Goal: Information Seeking & Learning: Learn about a topic

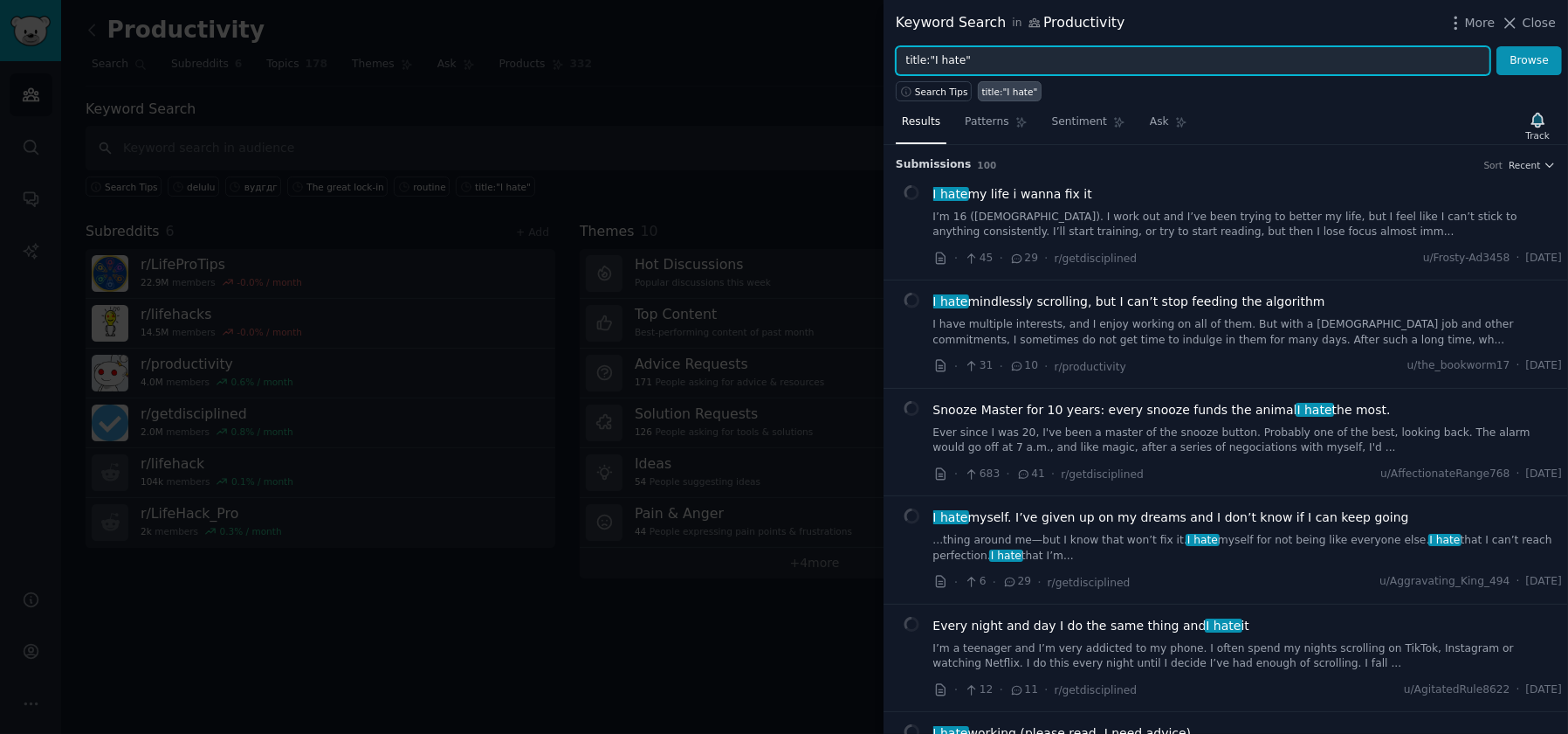
click at [1069, 62] on input "title:"I hate"" at bounding box center [1193, 61] width 595 height 29
type input "п"
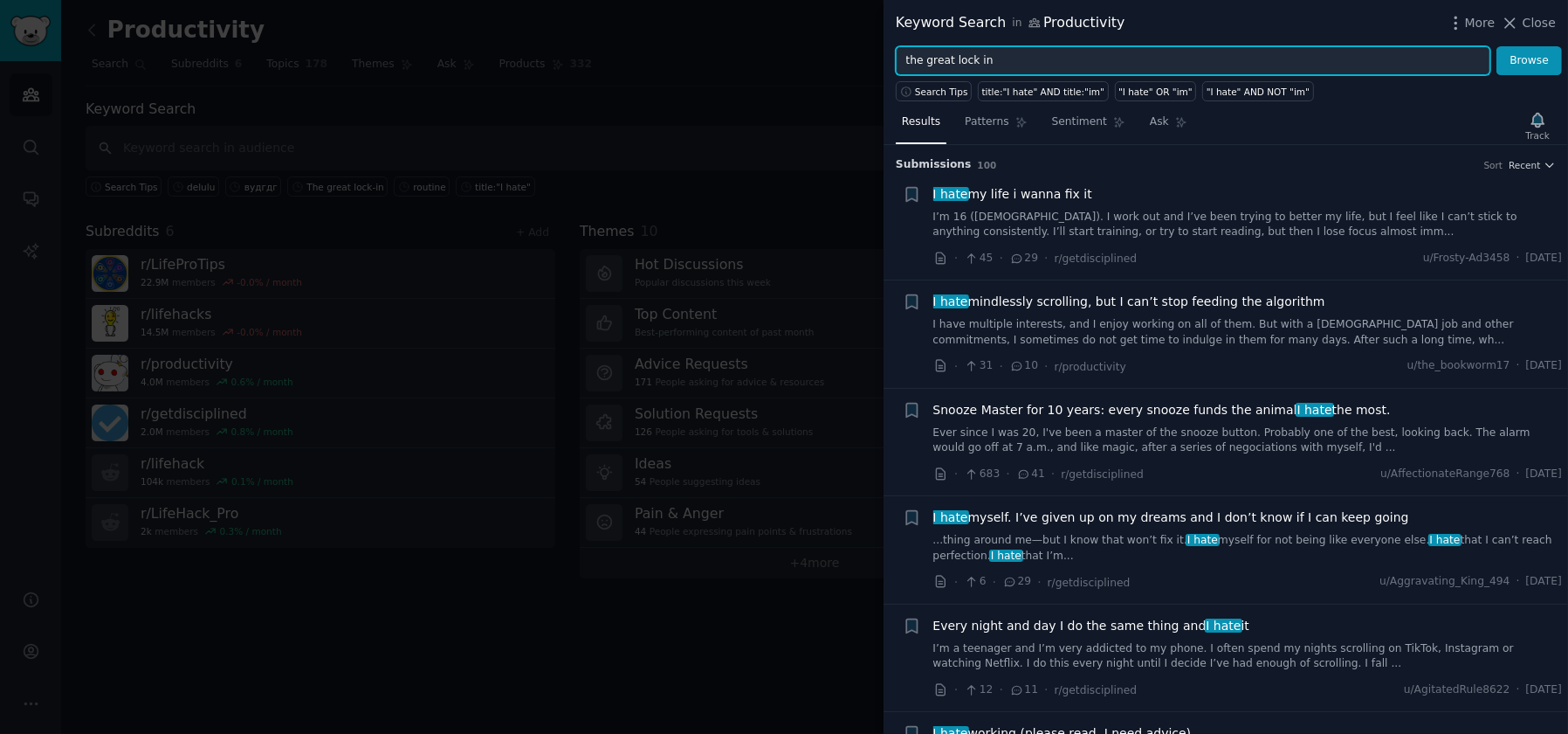
type input "the great lock in"
click at [1497, 46] on button "Browse" at bounding box center [1529, 61] width 65 height 29
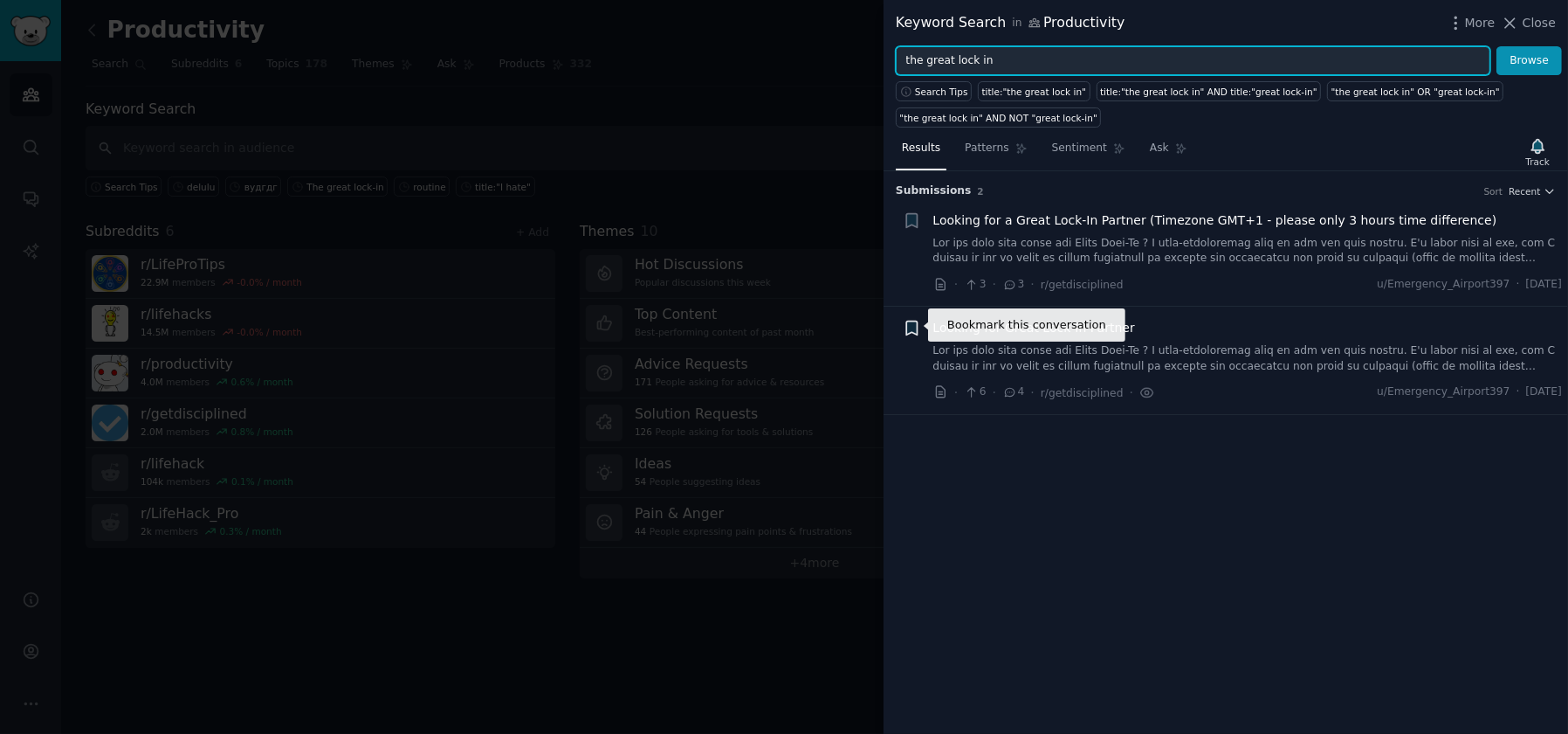
click at [907, 324] on icon "button" at bounding box center [911, 328] width 10 height 14
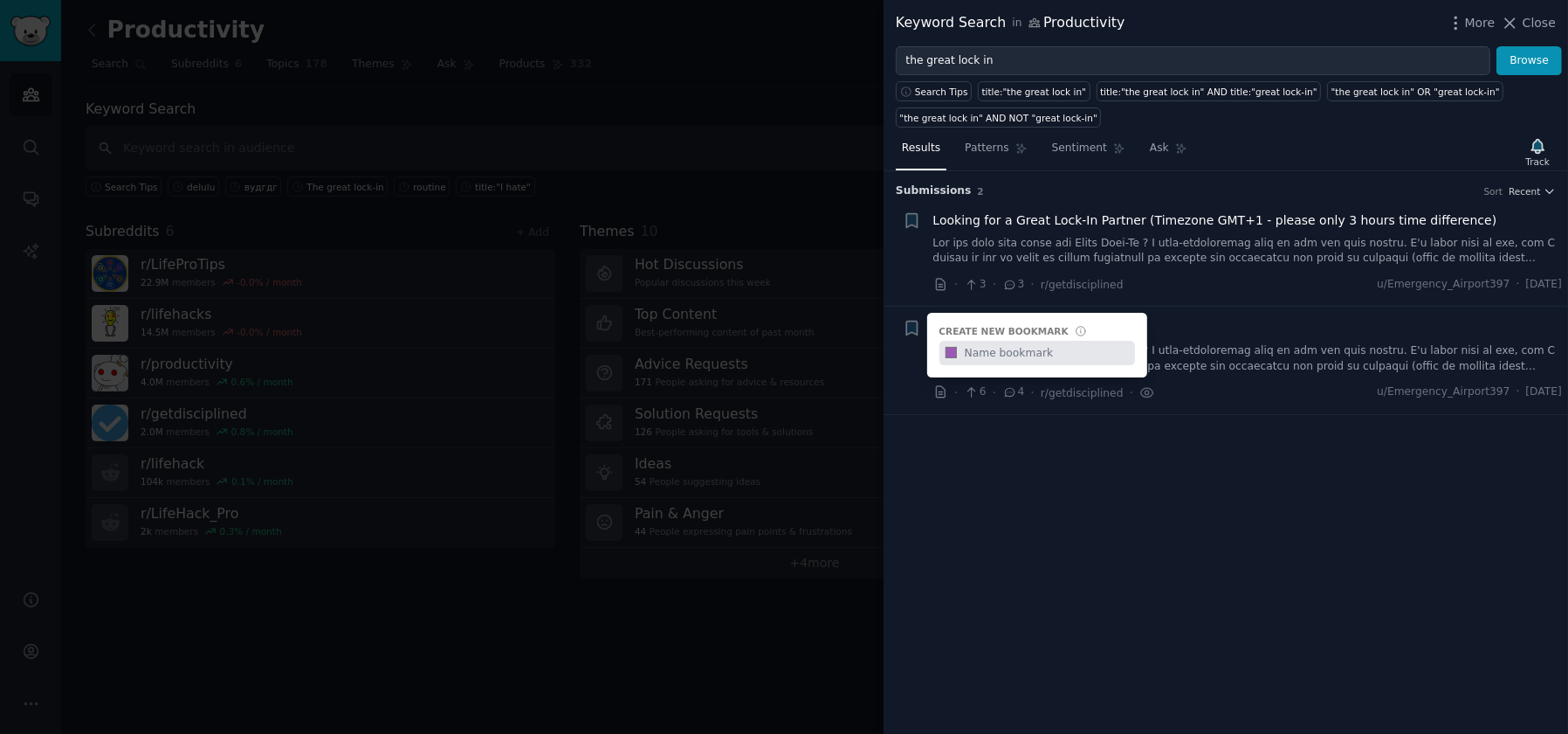
click at [1025, 510] on div "Submission s 2 Sort Recent + Looking for a Great Lock-In Partner (Timezone GMT+…" at bounding box center [1225, 453] width 685 height 563
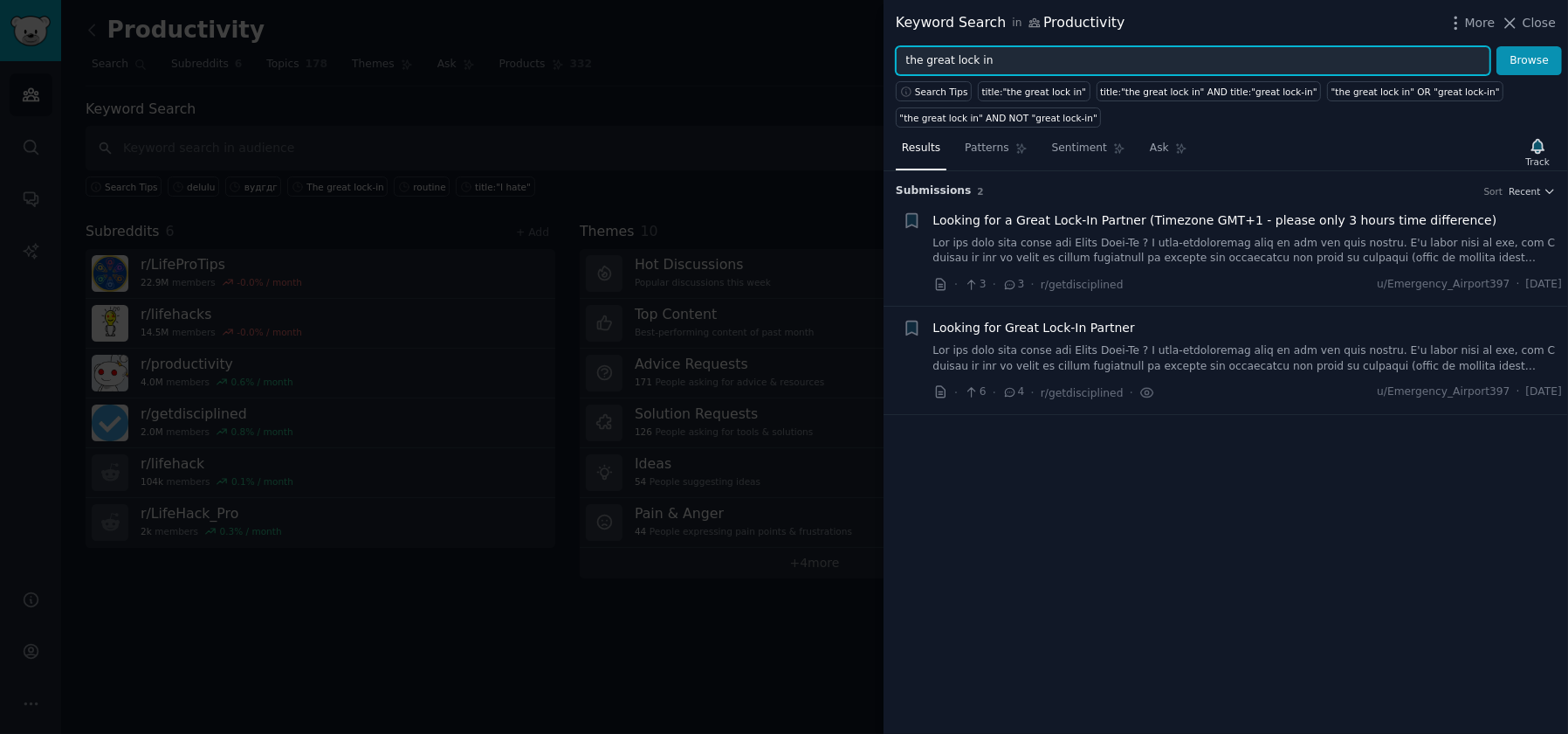
click at [995, 56] on input "the great lock in" at bounding box center [1193, 61] width 595 height 29
type input "ц"
click at [1497, 46] on button "Browse" at bounding box center [1529, 61] width 65 height 29
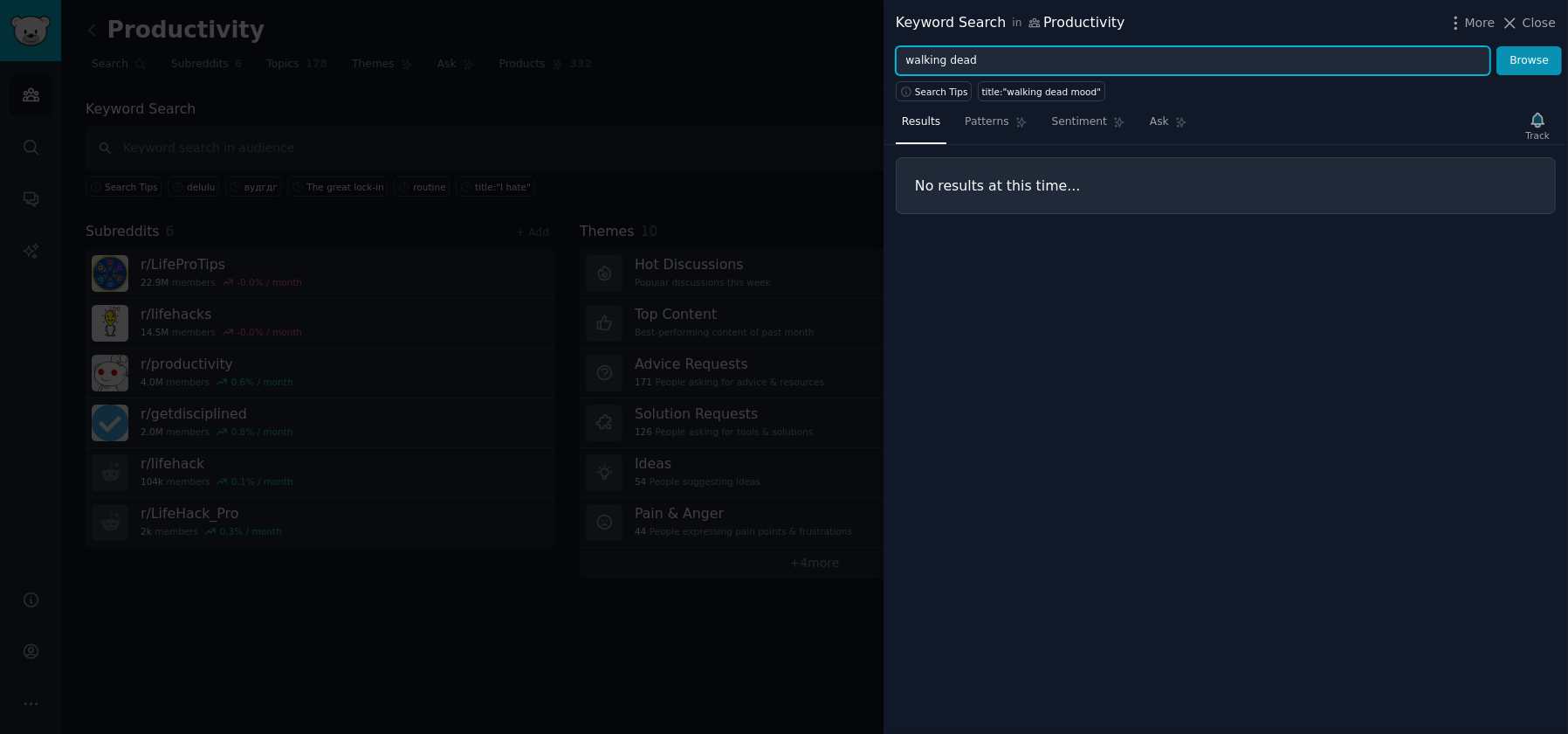
type input "walking dead"
click at [1497, 46] on button "Browse" at bounding box center [1529, 61] width 65 height 29
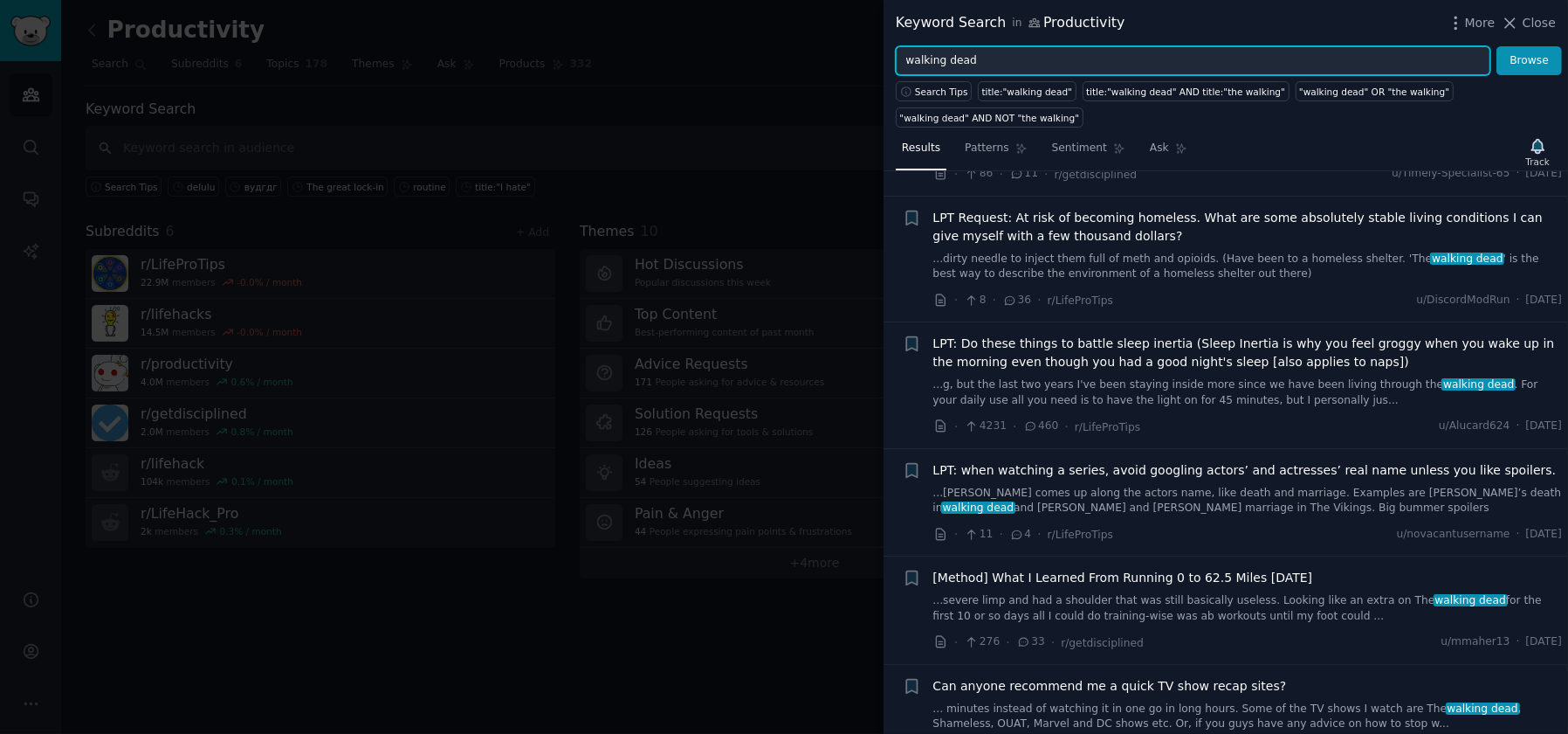
scroll to position [236, 0]
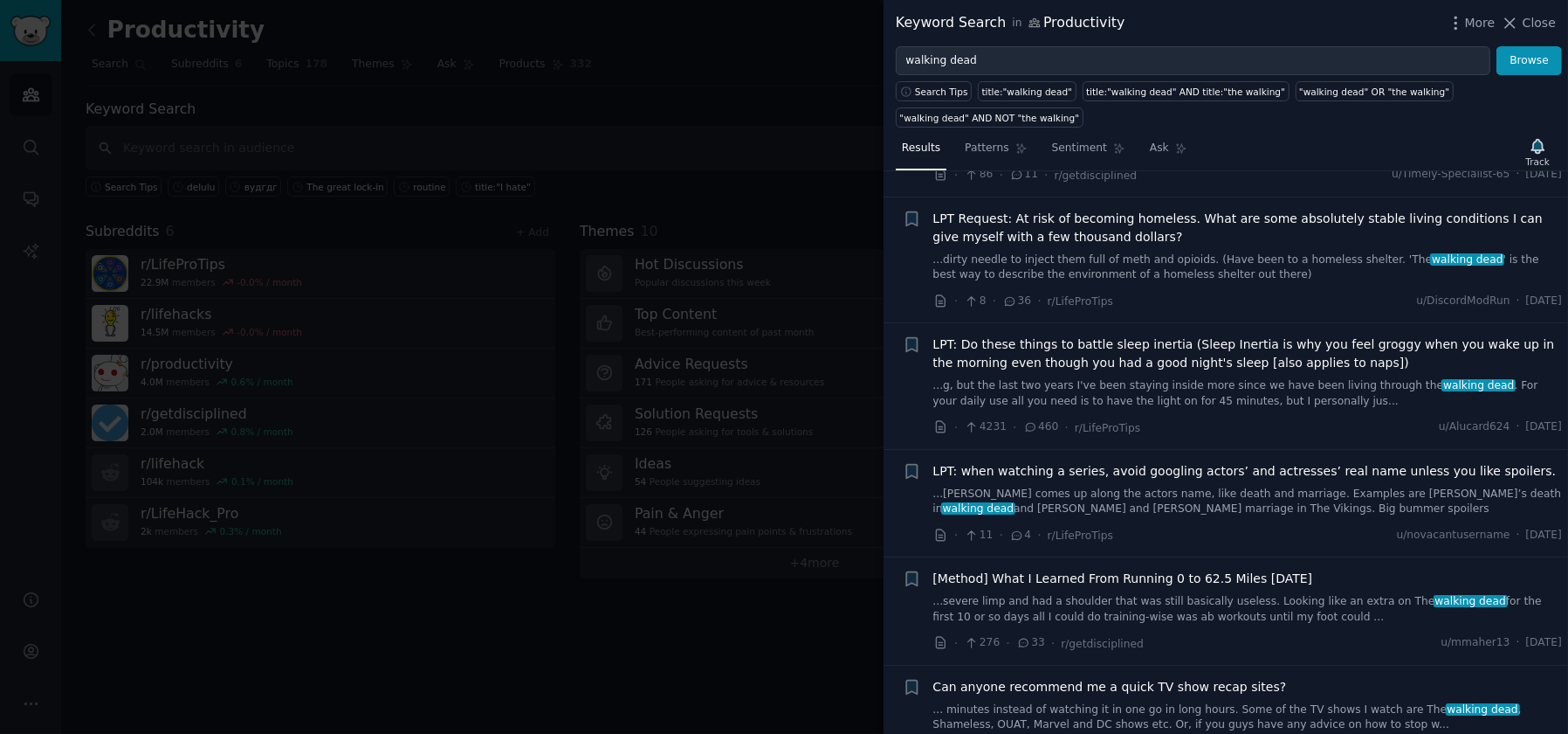
click at [1067, 578] on span "[Method] What I Learned From Running 0 to 62.5 Miles in 5 Months" at bounding box center [1123, 578] width 380 height 18
